Goal: Information Seeking & Learning: Learn about a topic

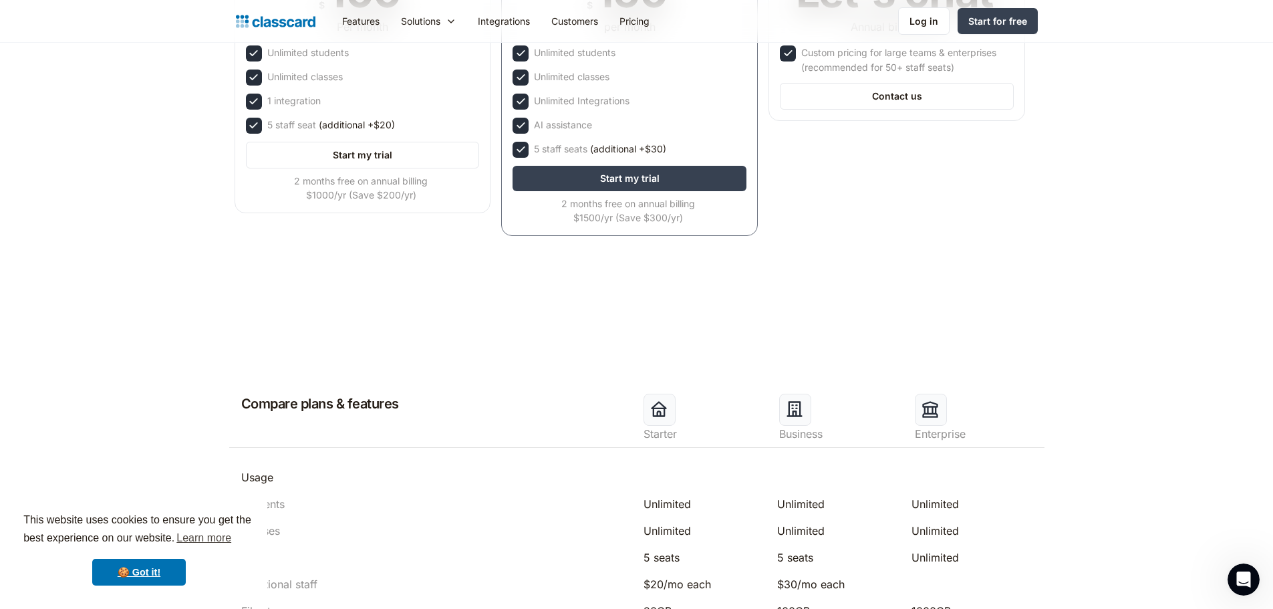
scroll to position [334, 0]
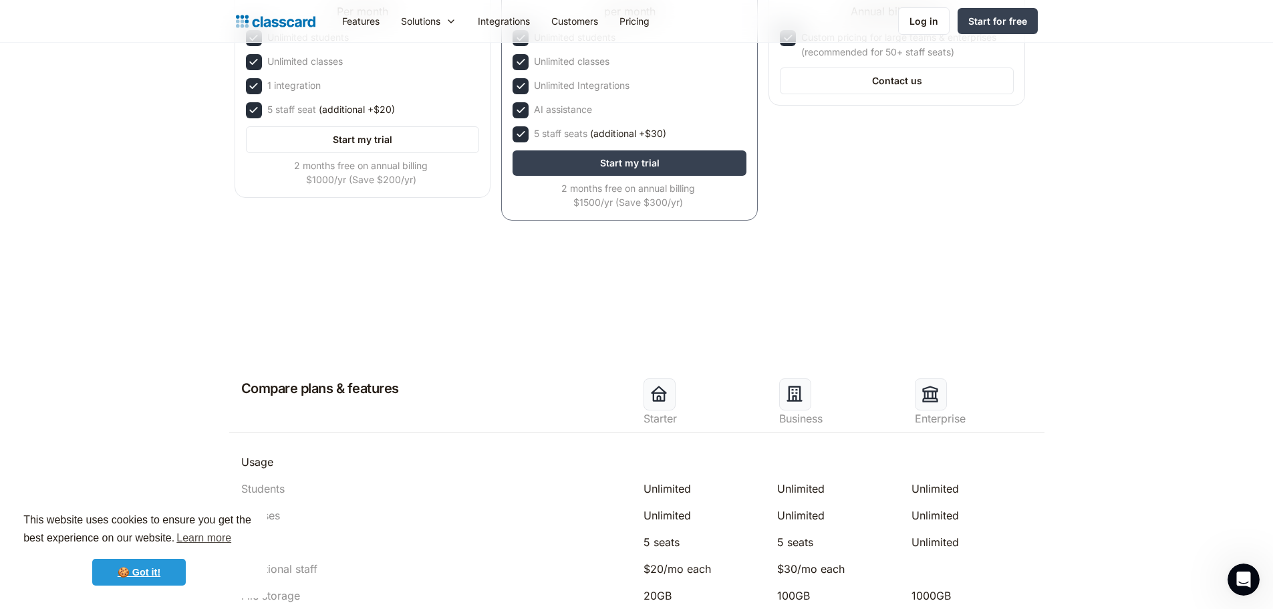
click at [151, 573] on link "🍪 Got it!" at bounding box center [139, 572] width 94 height 27
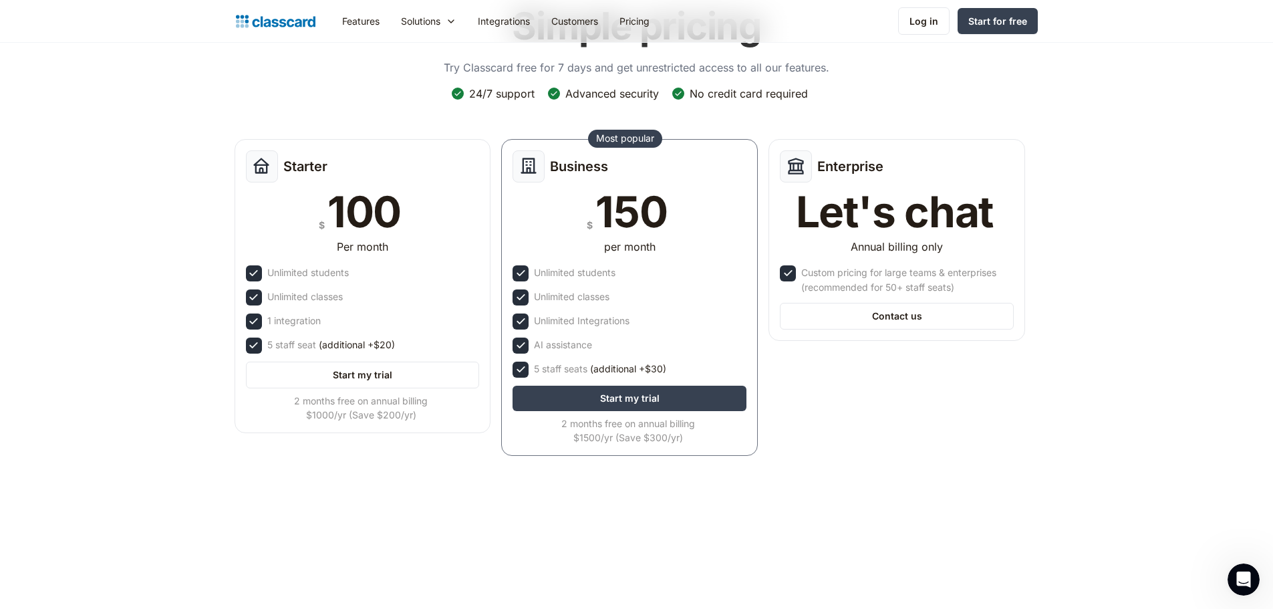
scroll to position [67, 0]
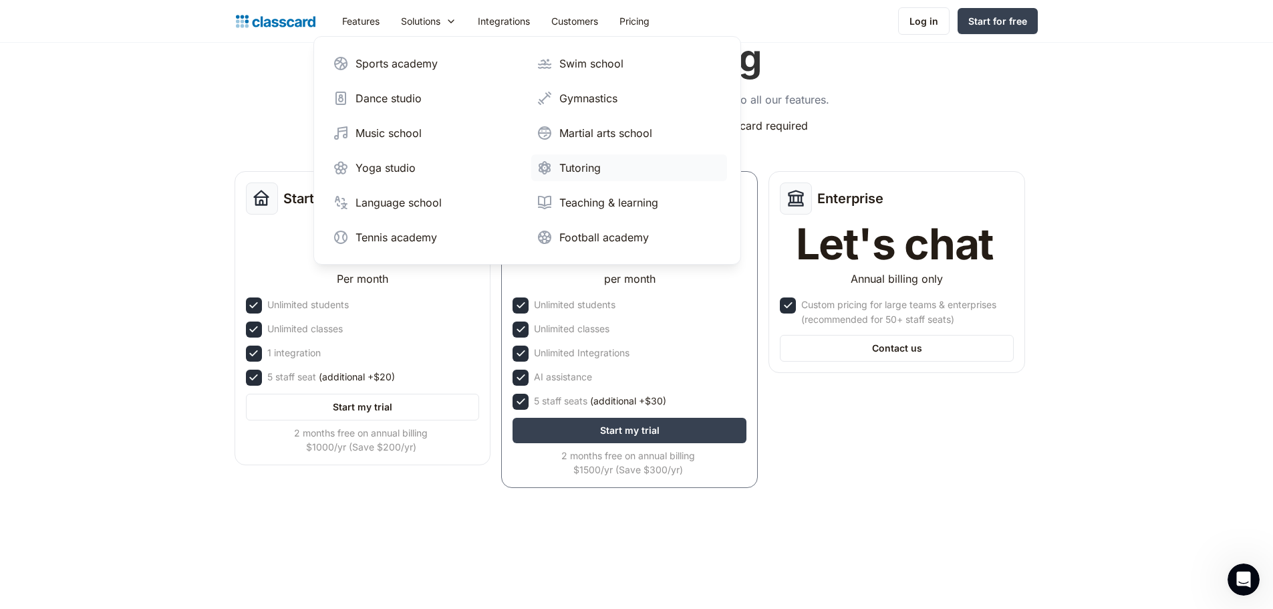
click at [569, 168] on div "Tutoring" at bounding box center [579, 168] width 41 height 16
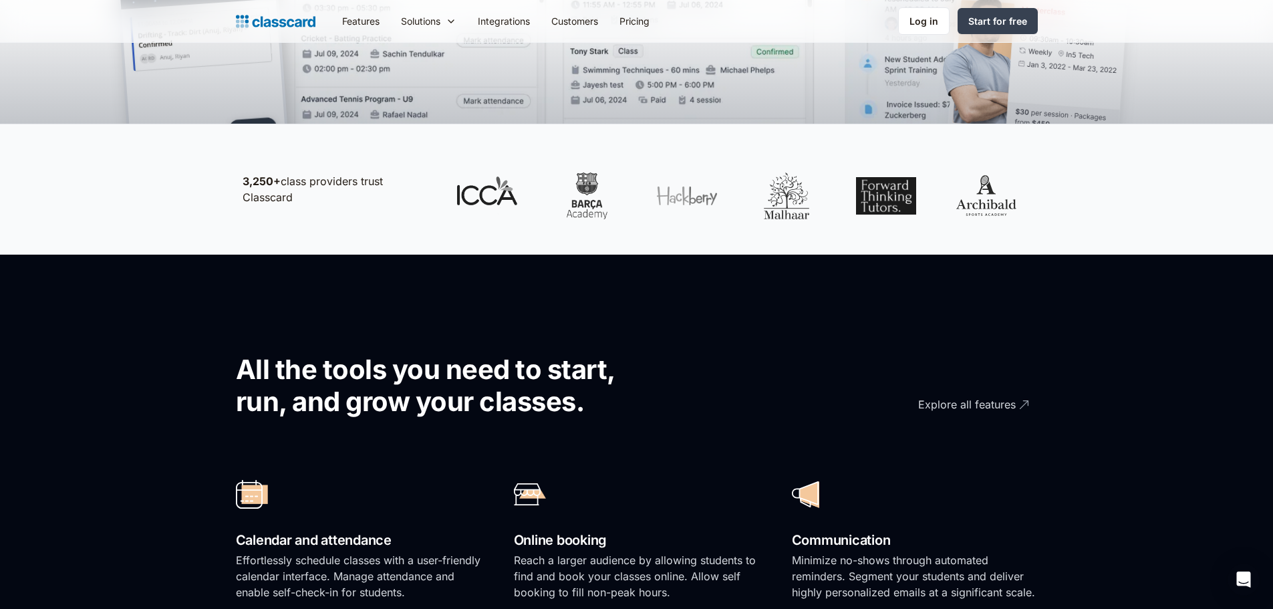
scroll to position [668, 0]
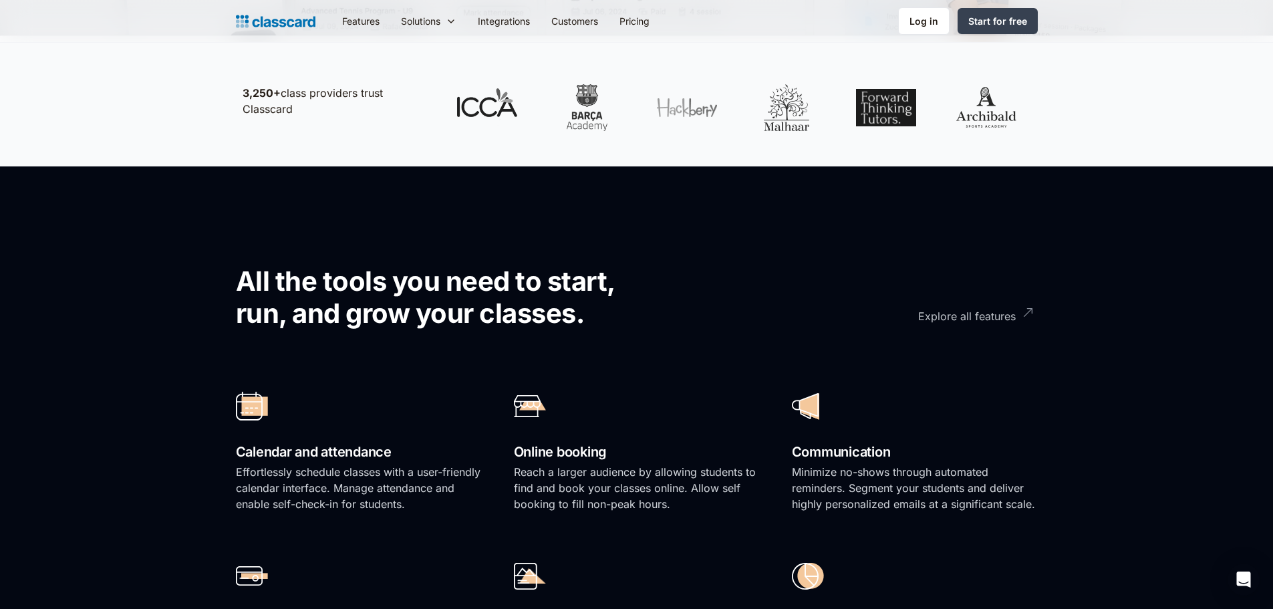
click at [976, 315] on div "Explore all features" at bounding box center [967, 311] width 98 height 26
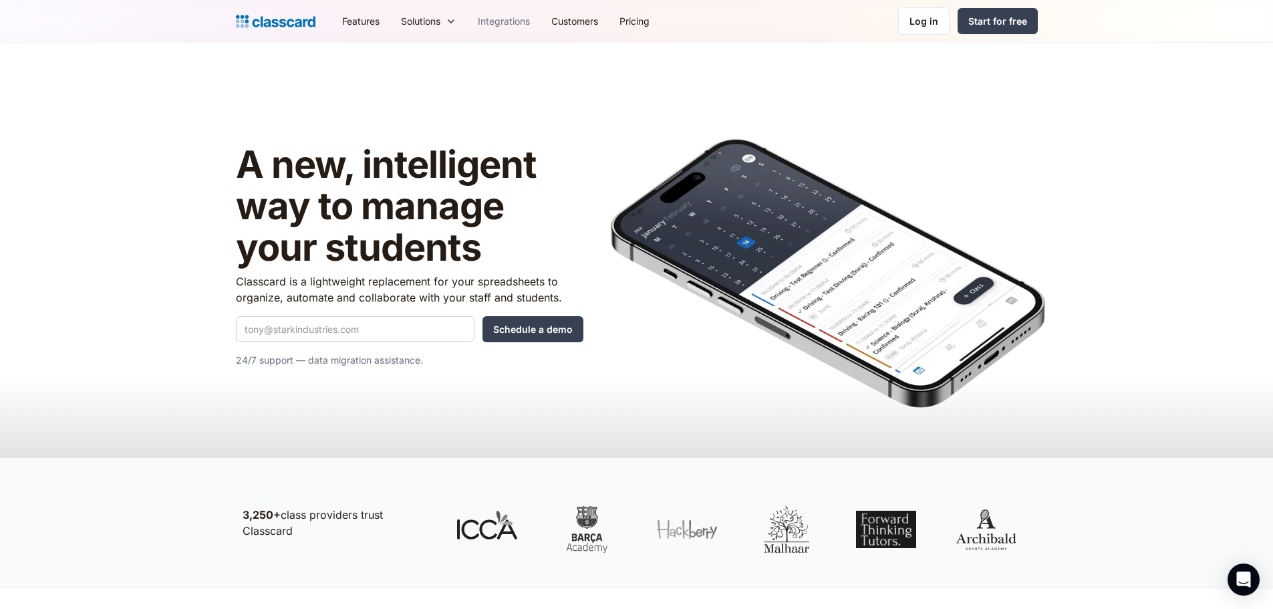
click at [514, 15] on link "Integrations" at bounding box center [504, 21] width 74 height 30
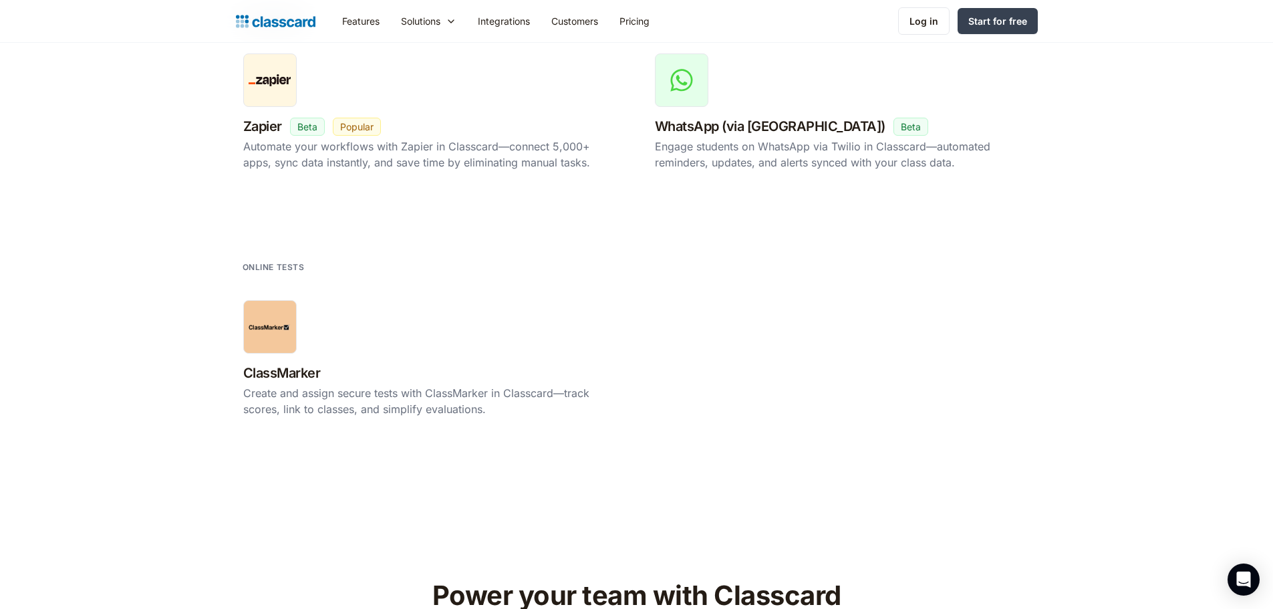
scroll to position [2272, 0]
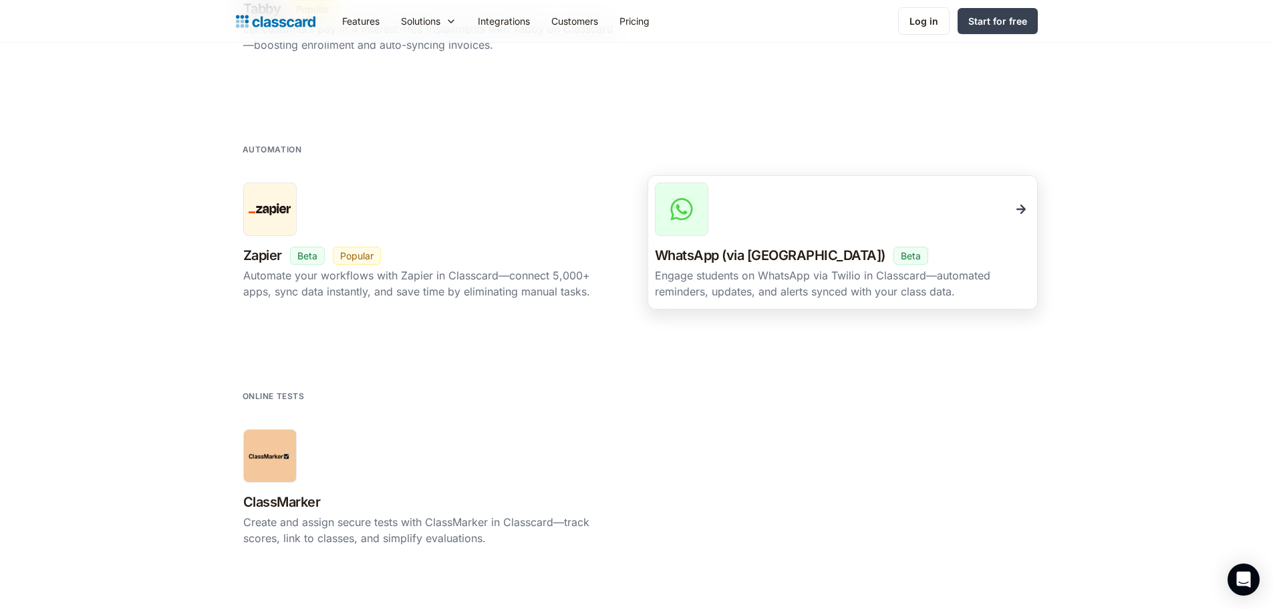
click at [759, 255] on h3 "WhatsApp (via Twilio)" at bounding box center [770, 255] width 231 height 23
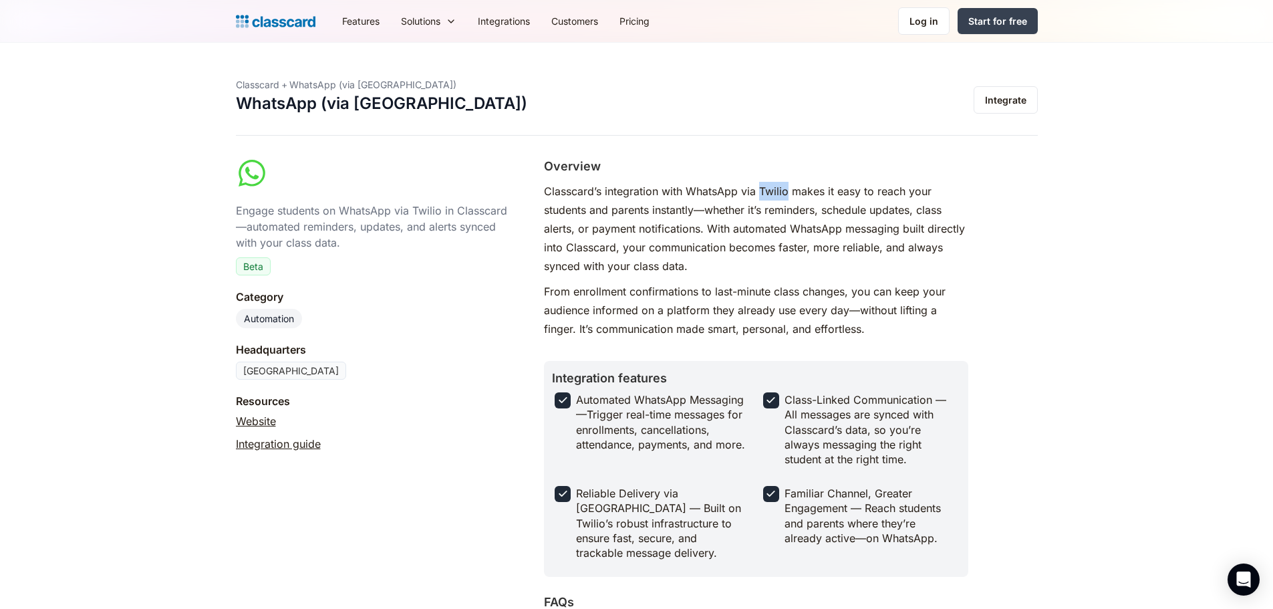
drag, startPoint x: 760, startPoint y: 186, endPoint x: 789, endPoint y: 191, distance: 29.1
click at [789, 191] on p "Classcard’s integration with WhatsApp via Twilio makes it easy to reach your st…" at bounding box center [756, 229] width 424 height 94
copy p "Twilio"
